Goal: Information Seeking & Learning: Check status

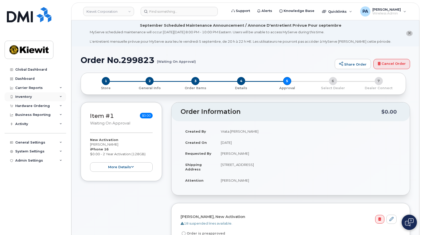
click at [29, 94] on div "Inventory" at bounding box center [35, 96] width 61 height 9
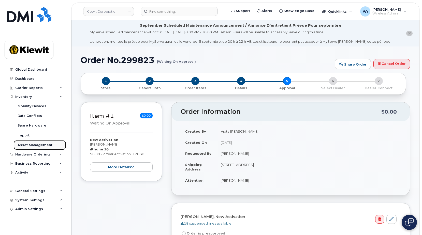
click at [27, 150] on link "Asset Management" at bounding box center [39, 145] width 53 height 10
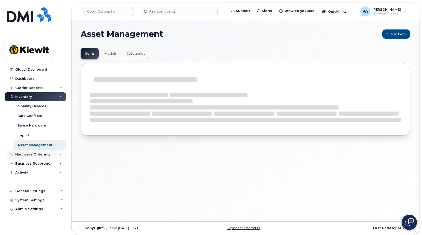
click at [28, 154] on div "Hardware Ordering" at bounding box center [32, 154] width 35 height 4
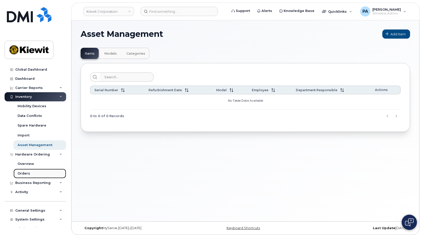
click at [28, 171] on div "Orders" at bounding box center [24, 173] width 12 height 5
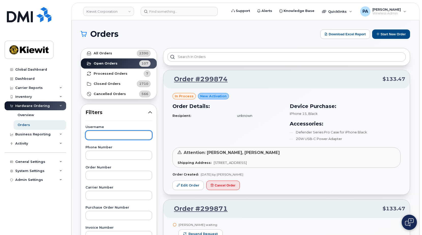
click at [102, 137] on input "text" at bounding box center [118, 135] width 67 height 9
paste input "Mayumy Churchill"
type input "Mayumy Churchill"
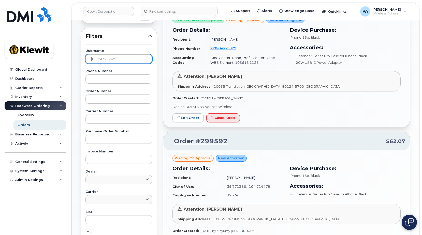
scroll to position [127, 0]
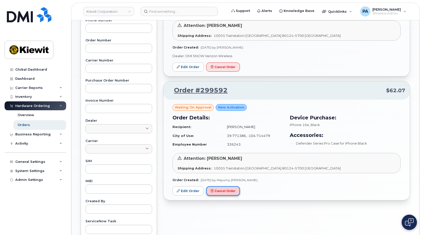
click at [226, 192] on button "Cancel Order" at bounding box center [223, 190] width 34 height 9
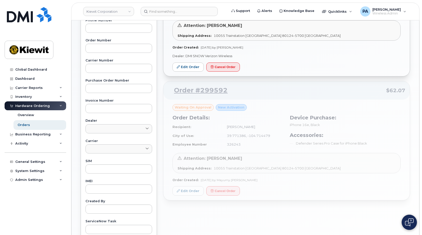
scroll to position [25, 0]
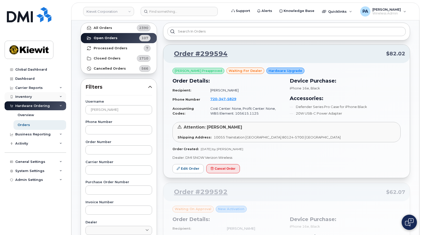
click at [29, 96] on div "Inventory" at bounding box center [23, 97] width 17 height 4
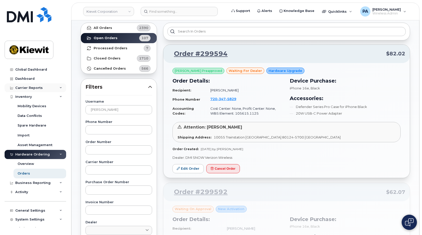
click at [25, 84] on div "Carrier Reports" at bounding box center [35, 87] width 61 height 9
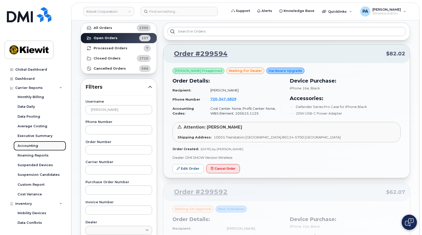
click at [32, 145] on div "Accounting" at bounding box center [28, 146] width 21 height 5
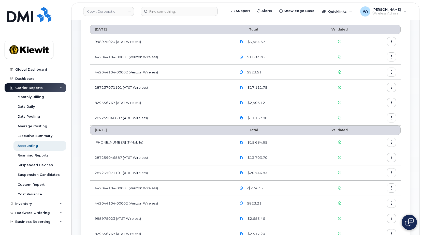
scroll to position [178, 0]
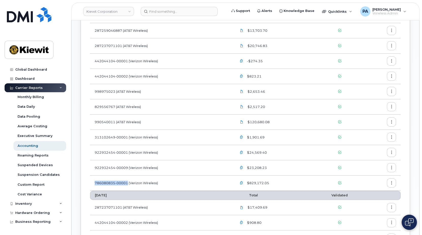
drag, startPoint x: 128, startPoint y: 183, endPoint x: 90, endPoint y: 182, distance: 37.6
click at [90, 182] on td "786080835-00001 (Verizon Wireless)" at bounding box center [161, 183] width 142 height 15
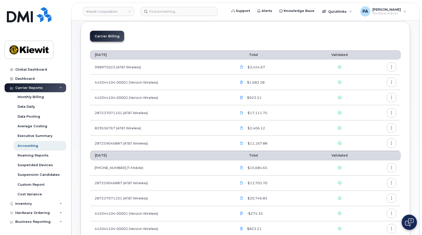
scroll to position [0, 0]
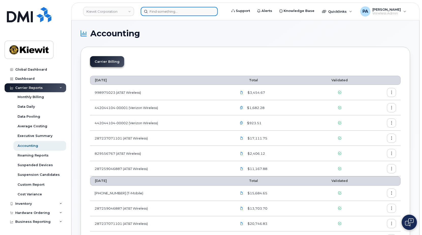
click at [162, 11] on input at bounding box center [179, 11] width 77 height 9
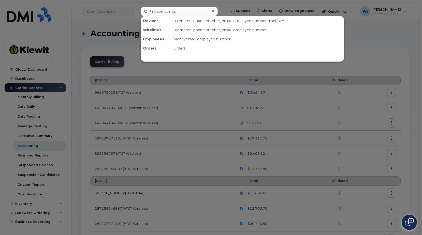
click at [116, 12] on div at bounding box center [211, 117] width 422 height 235
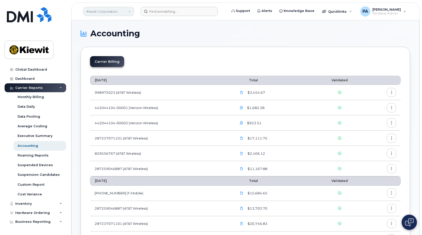
click at [115, 11] on link "Kiewit Corporation" at bounding box center [108, 11] width 51 height 9
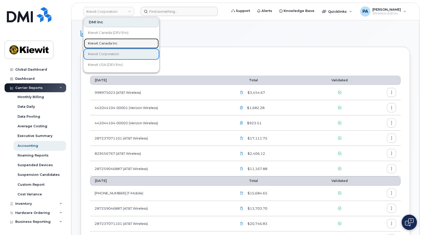
click at [105, 42] on span "Kiewit Canada Inc" at bounding box center [102, 43] width 29 height 5
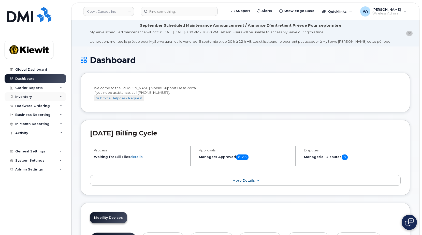
click at [27, 96] on div "Inventory" at bounding box center [23, 97] width 17 height 4
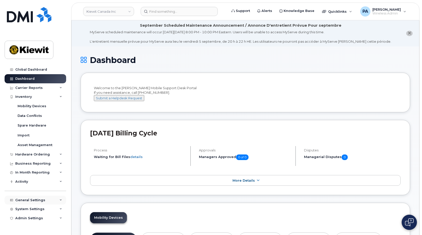
scroll to position [51, 0]
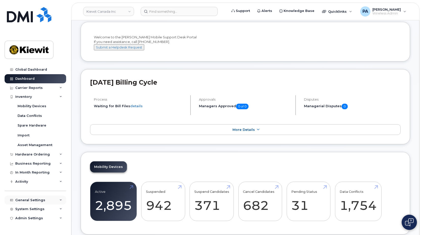
click at [35, 199] on div "General Settings" at bounding box center [30, 200] width 30 height 4
click at [32, 220] on div "Approval Mapping" at bounding box center [34, 219] width 32 height 5
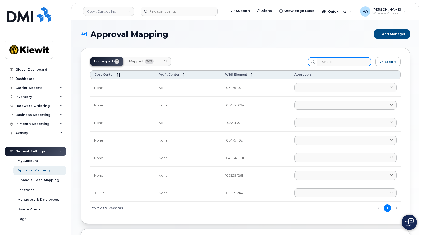
click at [348, 63] on input "search" at bounding box center [344, 61] width 54 height 9
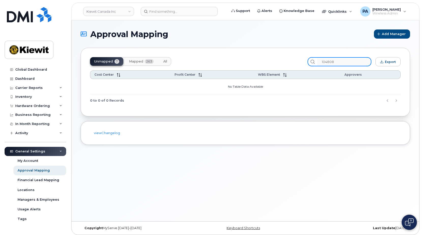
type input "104808"
click at [167, 60] on span "All" at bounding box center [165, 61] width 4 height 4
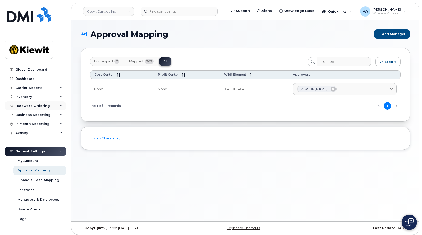
click at [38, 106] on div "Hardware Ordering" at bounding box center [32, 106] width 35 height 4
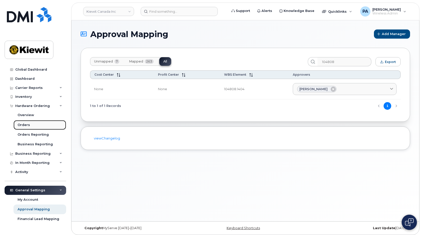
click at [25, 126] on div "Orders" at bounding box center [24, 125] width 12 height 5
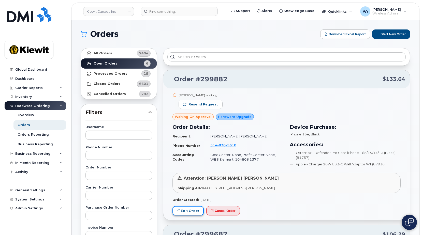
click at [196, 211] on link "Edit Order" at bounding box center [187, 210] width 31 height 9
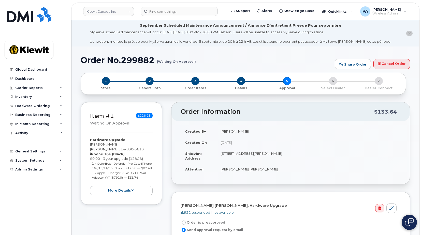
scroll to position [76, 0]
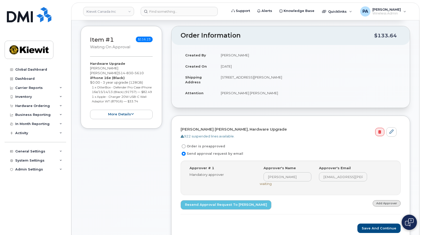
click at [389, 201] on div "Step-by-step approvals: [PERSON_NAME] » Approved Approver # 1 Mandatory approve…" at bounding box center [290, 188] width 220 height 54
click at [389, 202] on link "Add Approver" at bounding box center [386, 203] width 28 height 6
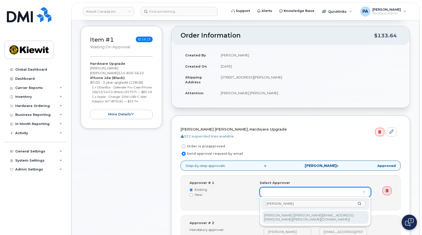
type input "alf"
type input "2017609"
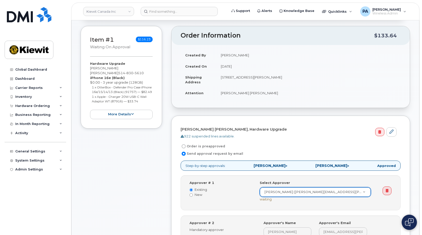
scroll to position [280, 0]
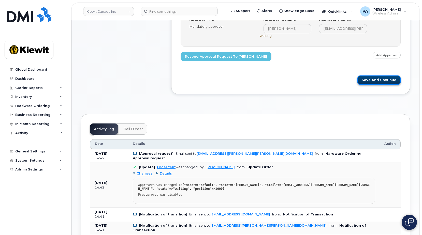
click at [365, 78] on button "Save and Continue" at bounding box center [378, 79] width 43 height 9
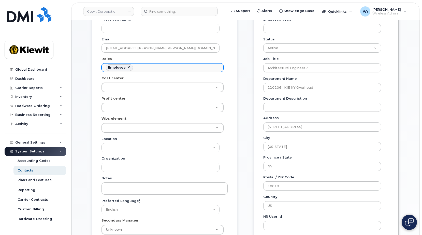
scroll to position [15, 0]
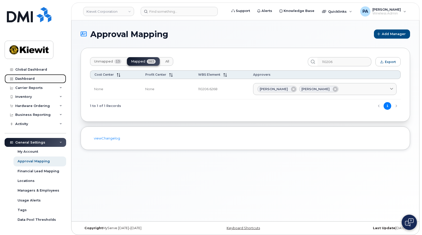
click at [32, 80] on div "Dashboard" at bounding box center [24, 79] width 19 height 4
click at [33, 88] on div "Carrier Reports" at bounding box center [28, 88] width 27 height 4
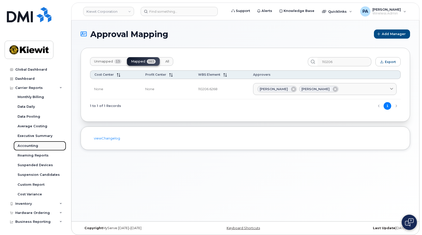
click at [27, 147] on div "Accounting" at bounding box center [28, 146] width 21 height 5
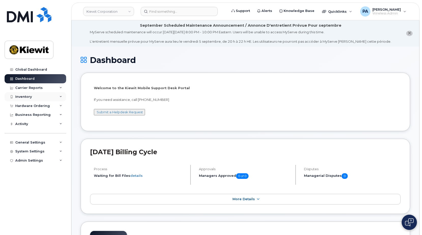
click at [28, 94] on div "Inventory" at bounding box center [35, 96] width 61 height 9
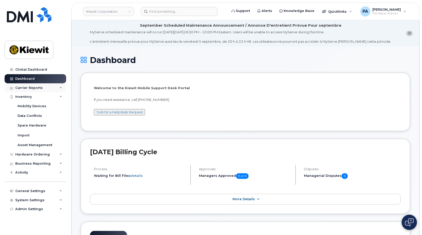
click at [27, 85] on div "Carrier Reports" at bounding box center [35, 87] width 61 height 9
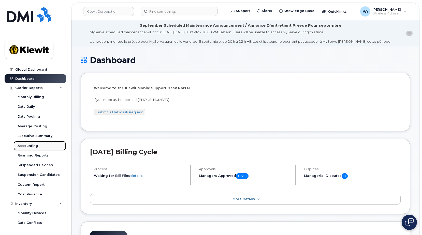
click at [30, 144] on div "Accounting" at bounding box center [28, 146] width 21 height 5
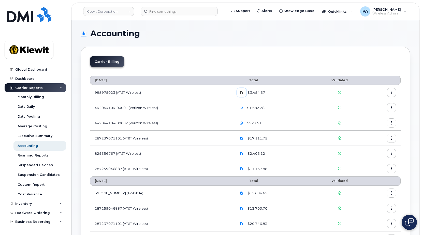
click at [242, 93] on icon at bounding box center [241, 92] width 3 height 3
click at [242, 139] on icon at bounding box center [241, 138] width 3 height 3
click at [243, 155] on icon at bounding box center [241, 153] width 3 height 3
click at [243, 168] on icon at bounding box center [241, 168] width 3 height 3
